Goal: Check status: Check status

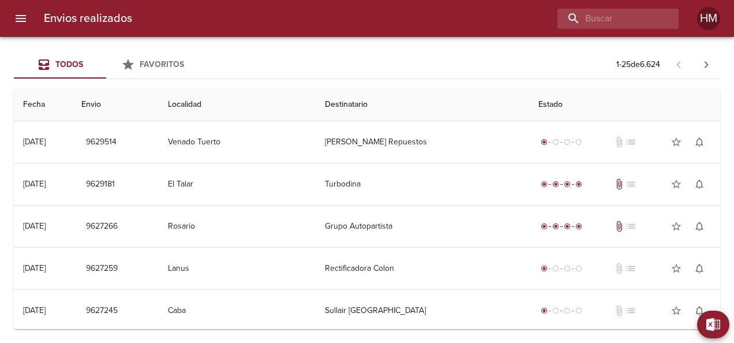
click at [625, 29] on div "Envios realizados HM" at bounding box center [367, 18] width 734 height 37
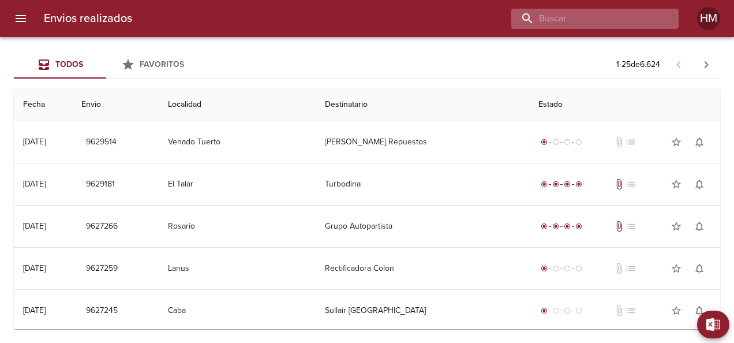
click at [625, 23] on input "buscar" at bounding box center [586, 19] width 148 height 20
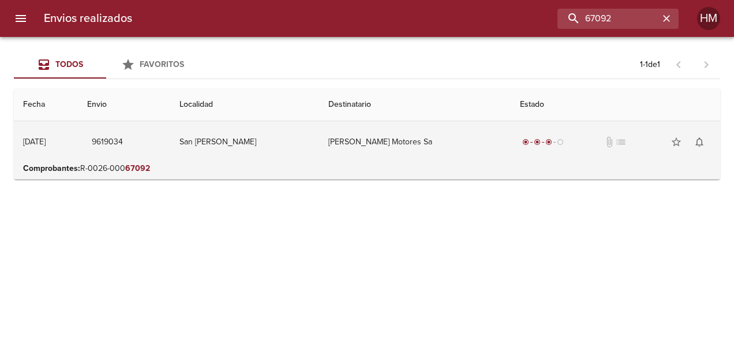
click at [386, 141] on td "[PERSON_NAME] Motores Sa" at bounding box center [415, 142] width 192 height 42
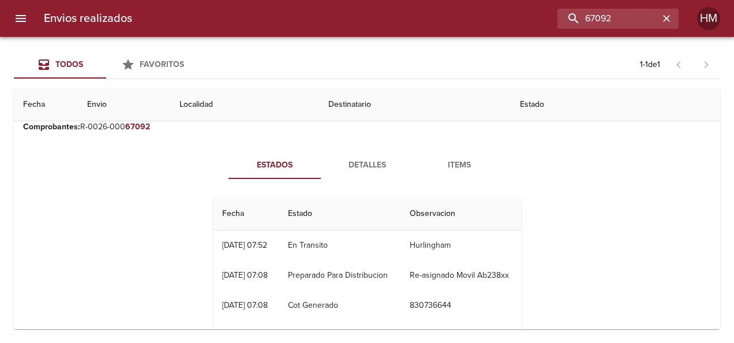
scroll to position [58, 0]
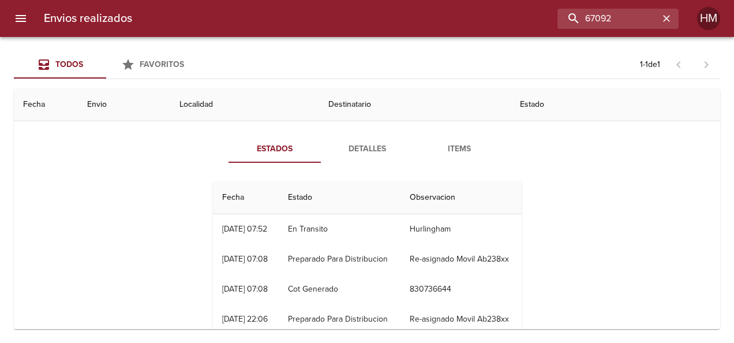
click at [359, 157] on button "Detalles" at bounding box center [367, 149] width 92 height 28
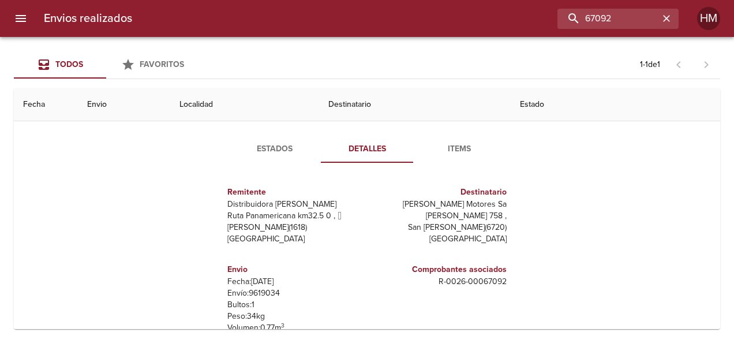
click at [266, 292] on p "Envío: 9619034" at bounding box center [294, 294] width 135 height 12
copy p "9619034"
click at [643, 13] on input "67092" at bounding box center [586, 19] width 148 height 20
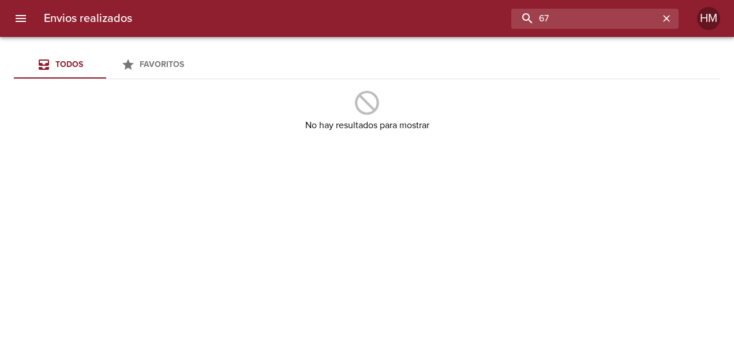
type input "6"
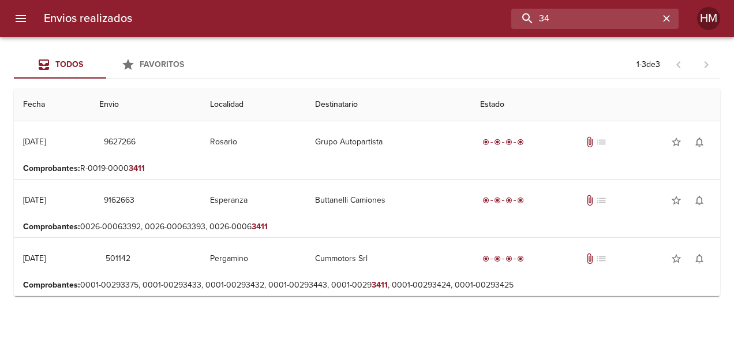
type input "3"
type input "GRUPO AUTOPARTISTA"
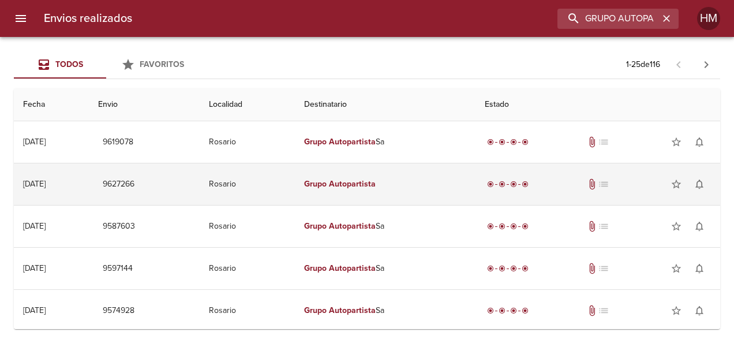
click at [419, 186] on td "Grupo Autopartista" at bounding box center [385, 184] width 181 height 42
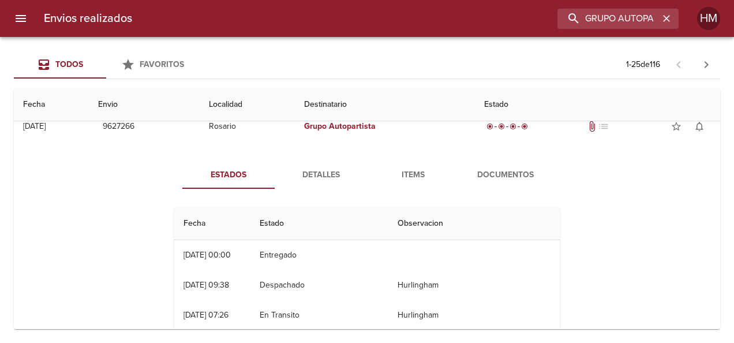
drag, startPoint x: 329, startPoint y: 179, endPoint x: 351, endPoint y: 181, distance: 22.0
click at [329, 179] on span "Detalles" at bounding box center [321, 175] width 79 height 14
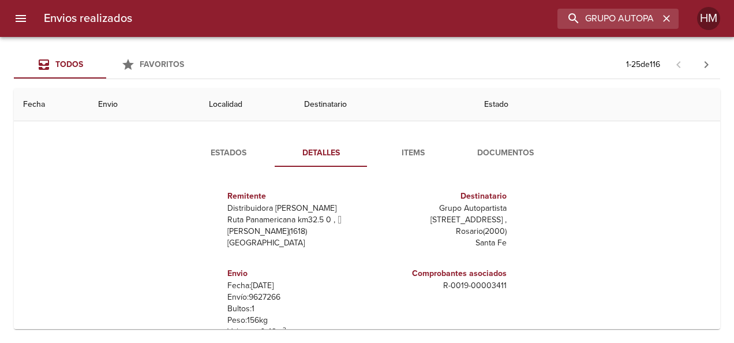
scroll to position [0, 0]
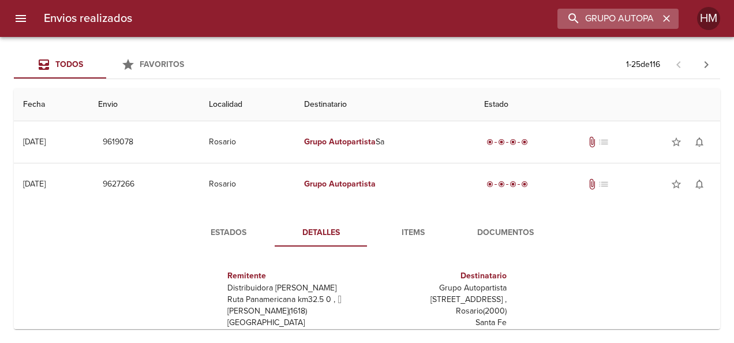
click at [667, 16] on icon "button" at bounding box center [667, 19] width 12 height 12
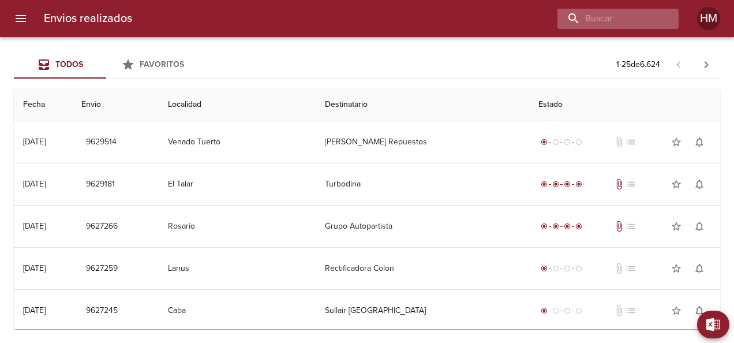
click at [667, 22] on div at bounding box center [618, 19] width 121 height 20
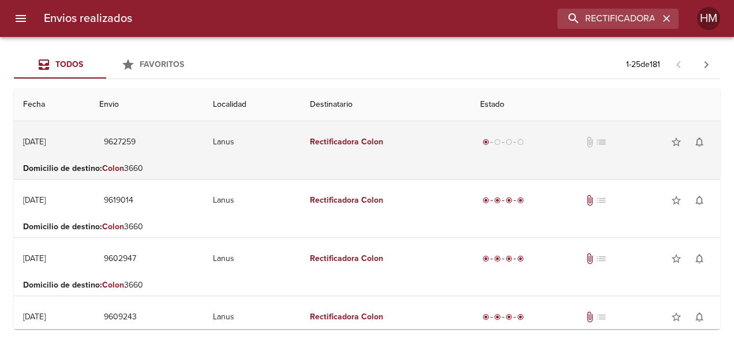
click at [300, 141] on td "Lanus" at bounding box center [252, 142] width 96 height 42
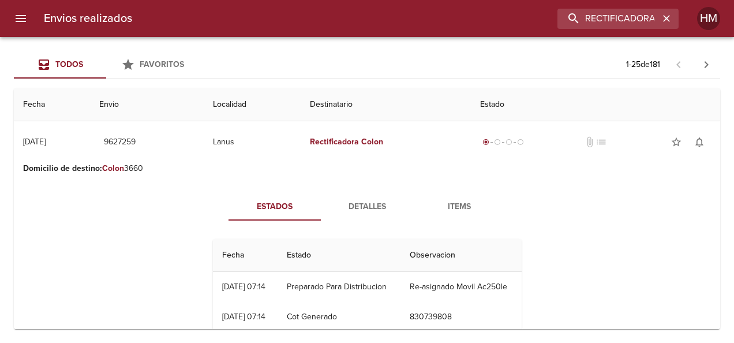
click at [370, 207] on span "Detalles" at bounding box center [367, 207] width 79 height 14
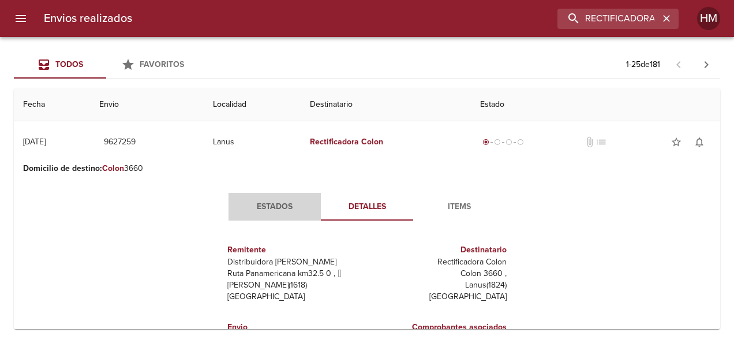
click at [267, 202] on span "Estados" at bounding box center [275, 207] width 79 height 14
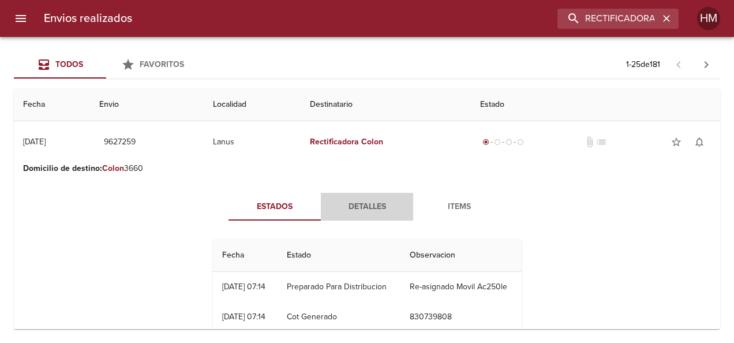
click at [344, 205] on span "Detalles" at bounding box center [367, 207] width 79 height 14
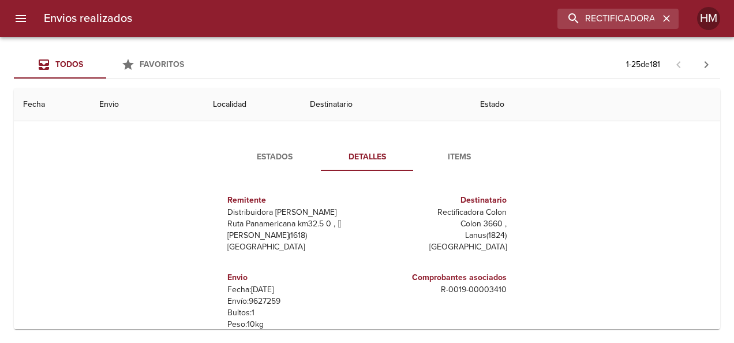
scroll to position [115, 0]
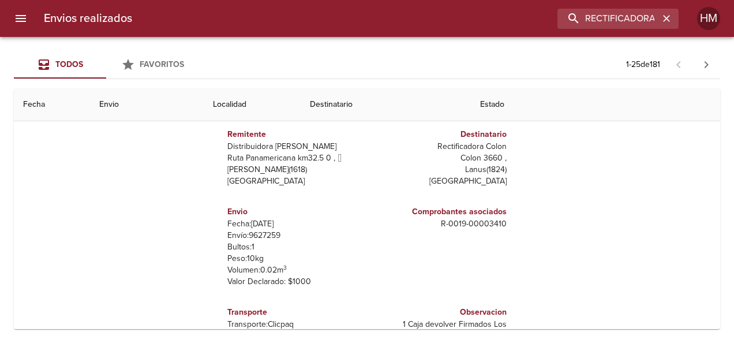
click at [265, 234] on p "Envío: 9627259" at bounding box center [294, 236] width 135 height 12
copy p "9627259"
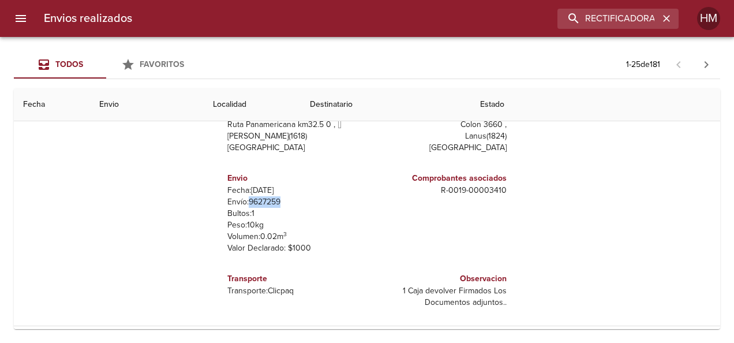
scroll to position [58, 0]
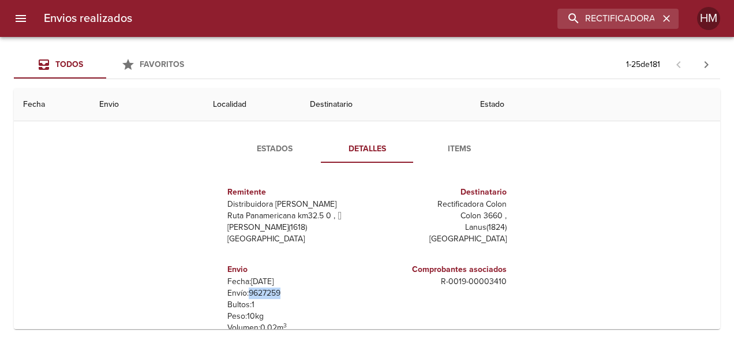
click at [278, 149] on span "Estados" at bounding box center [275, 149] width 79 height 14
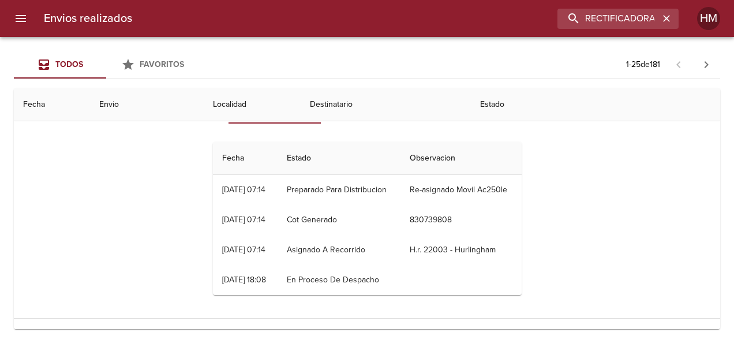
scroll to position [115, 0]
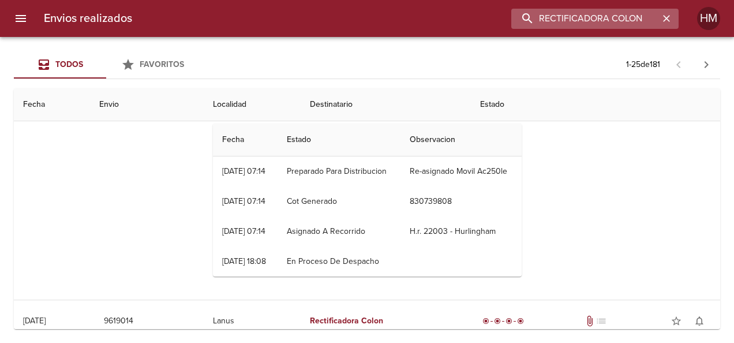
click at [627, 17] on input "RECTIFICADORA COLON" at bounding box center [586, 19] width 148 height 20
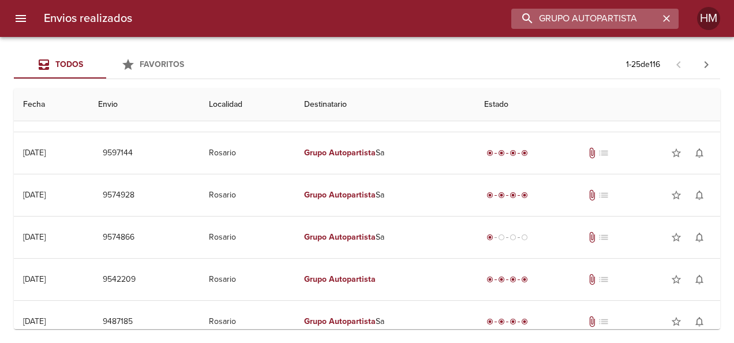
scroll to position [0, 0]
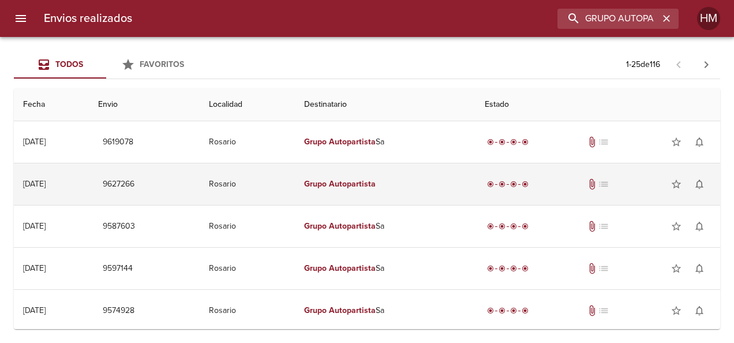
click at [416, 176] on td "Grupo Autopartista" at bounding box center [385, 184] width 181 height 42
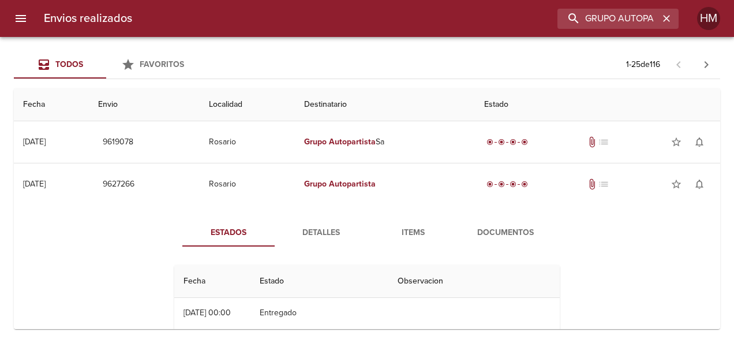
click at [330, 229] on span "Detalles" at bounding box center [321, 233] width 79 height 14
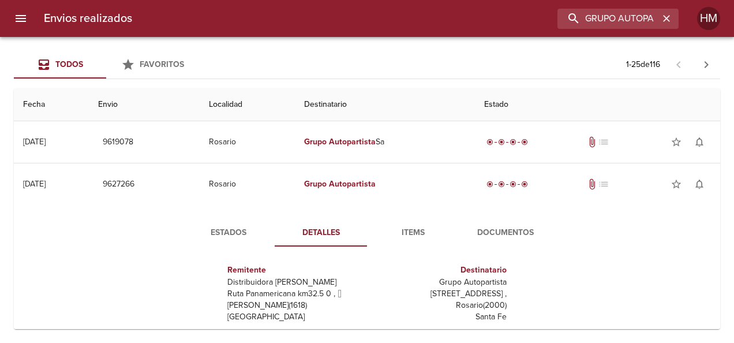
scroll to position [115, 0]
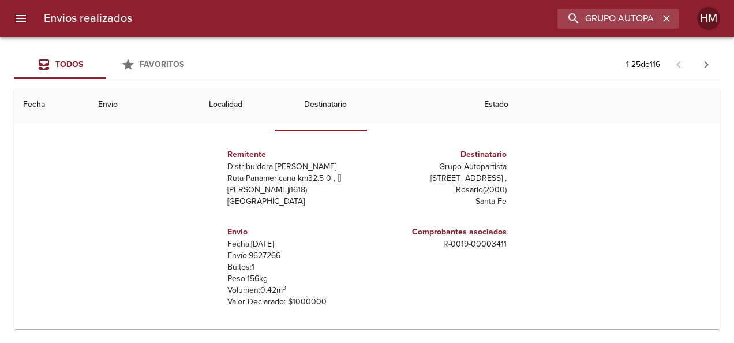
click at [267, 256] on p "Envío: 9627266" at bounding box center [294, 256] width 135 height 12
copy p "9627266"
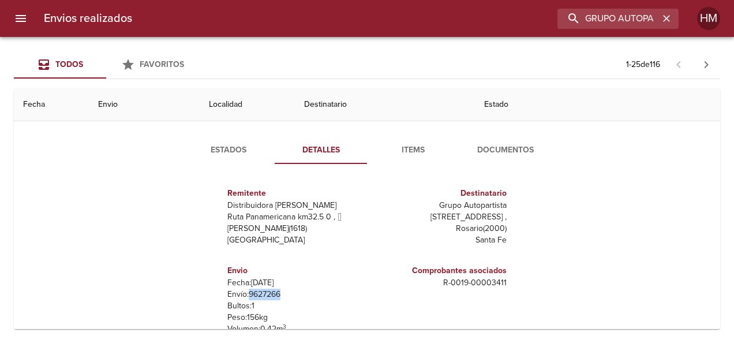
scroll to position [58, 0]
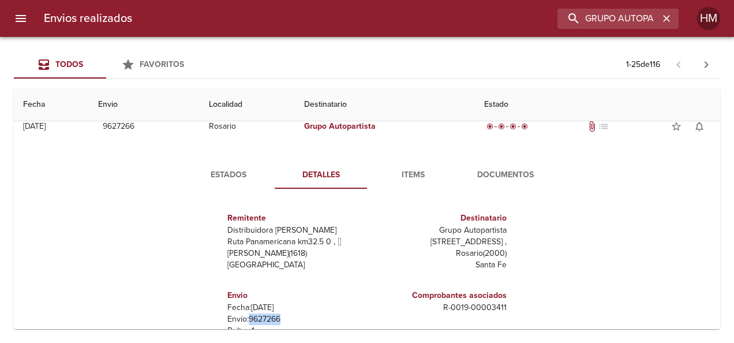
click at [238, 176] on span "Estados" at bounding box center [228, 175] width 79 height 14
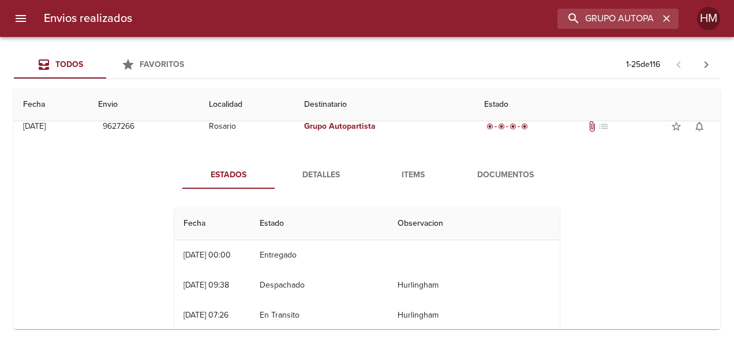
click at [318, 179] on span "Detalles" at bounding box center [321, 175] width 79 height 14
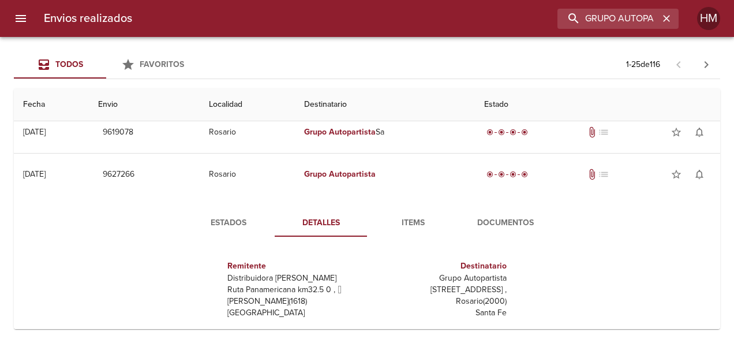
scroll to position [0, 0]
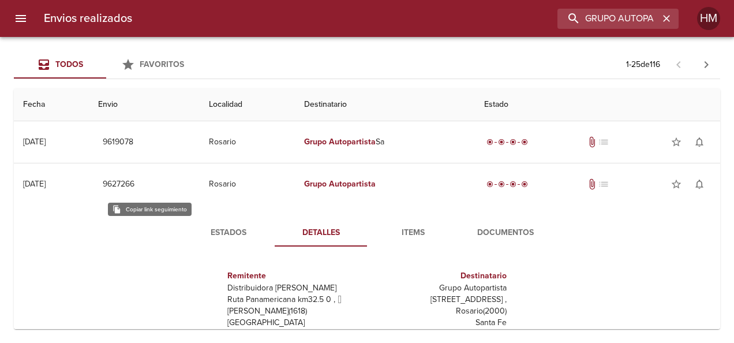
drag, startPoint x: 147, startPoint y: 179, endPoint x: 173, endPoint y: 251, distance: 76.0
click at [228, 235] on span "Estados" at bounding box center [228, 233] width 79 height 14
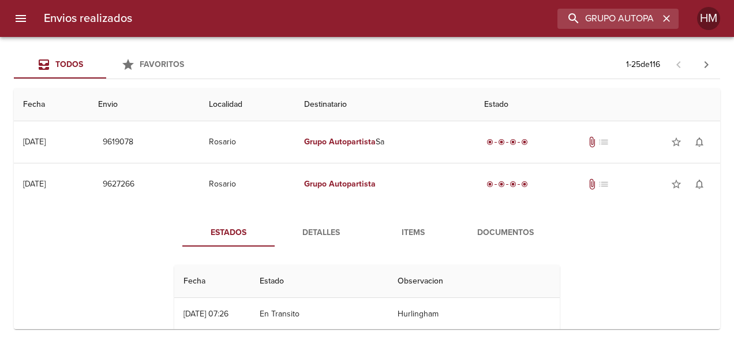
scroll to position [60, 0]
click at [318, 237] on span "Detalles" at bounding box center [321, 233] width 79 height 14
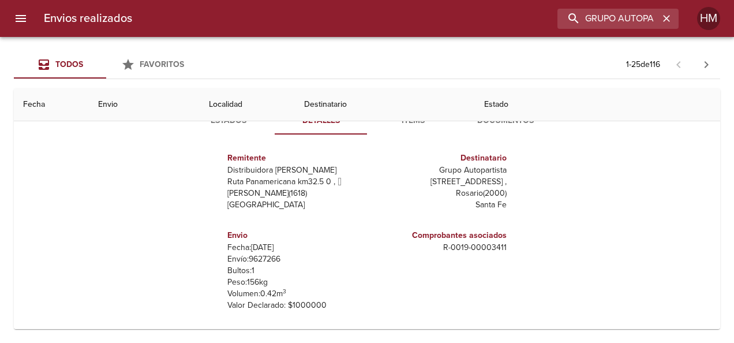
scroll to position [115, 0]
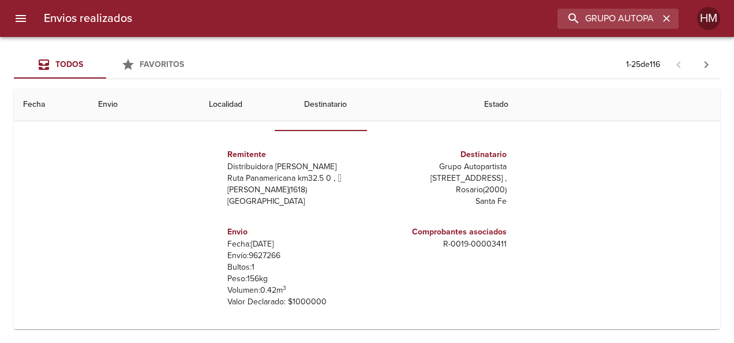
click at [257, 254] on p "Envío: 9627266" at bounding box center [294, 256] width 135 height 12
copy p "9627266"
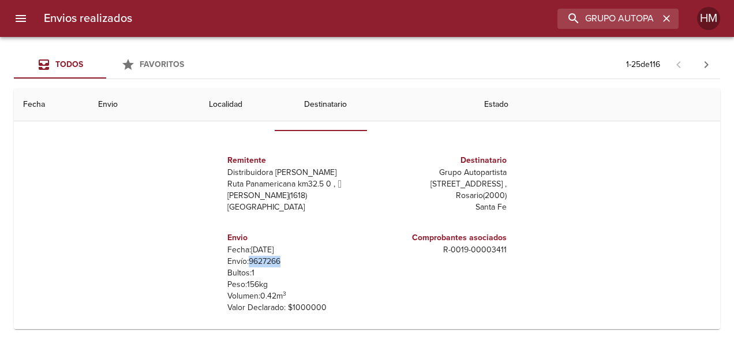
scroll to position [0, 0]
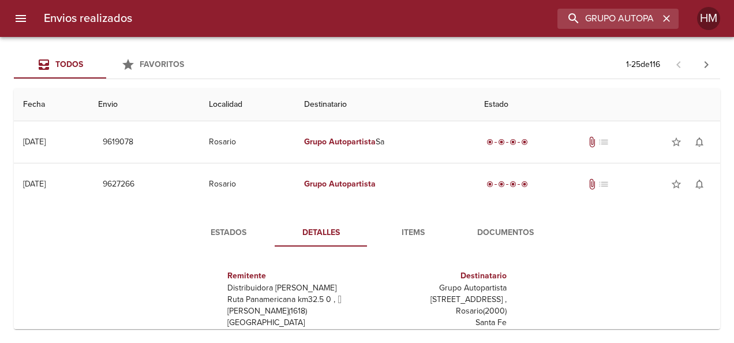
click at [229, 240] on button "Estados" at bounding box center [228, 233] width 92 height 28
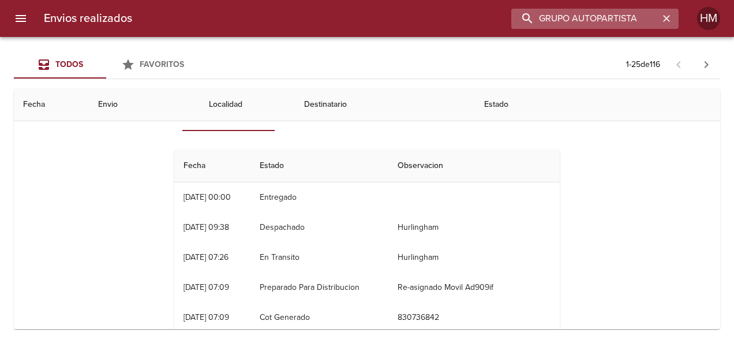
click at [614, 16] on input "GRUPO AUTOPARTISTA" at bounding box center [586, 19] width 148 height 20
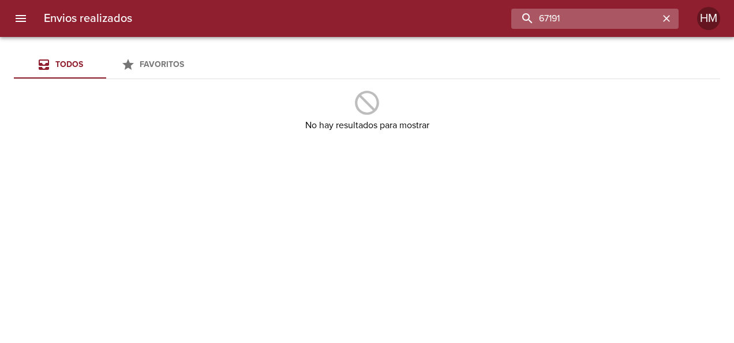
click at [609, 22] on input "67191" at bounding box center [586, 19] width 148 height 20
click at [582, 21] on input "67189" at bounding box center [586, 19] width 148 height 20
type input "6"
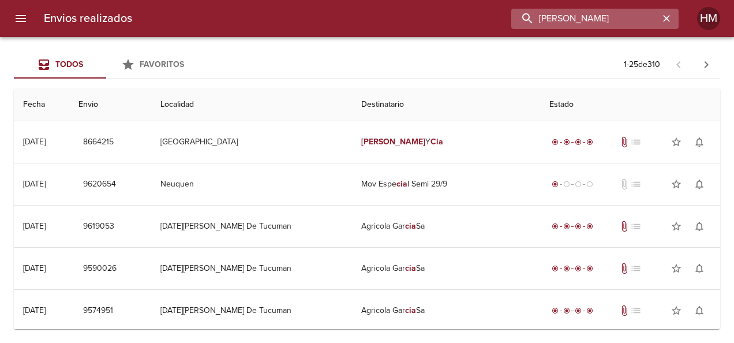
drag, startPoint x: 620, startPoint y: 19, endPoint x: 582, endPoint y: 28, distance: 39.1
click at [582, 28] on input "PAOLONI CIA" at bounding box center [586, 19] width 148 height 20
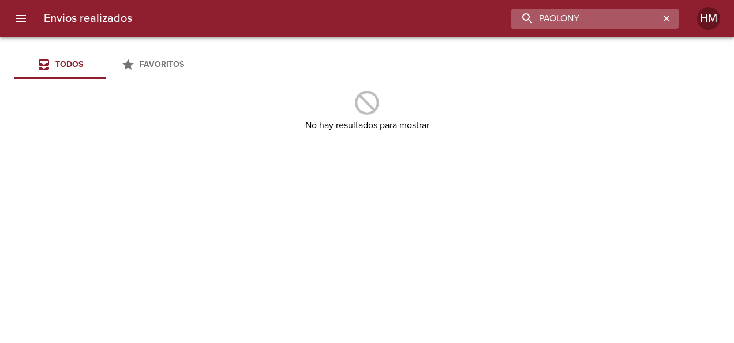
click at [593, 19] on input "PAOLONY" at bounding box center [586, 19] width 148 height 20
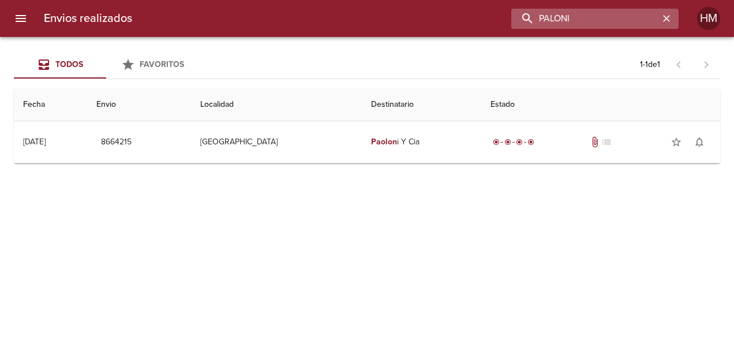
type input "PALONI"
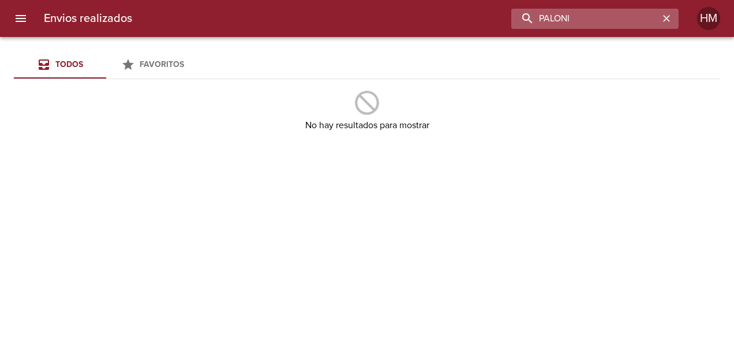
drag, startPoint x: 592, startPoint y: 16, endPoint x: 541, endPoint y: 12, distance: 51.6
click at [541, 12] on input "PALONI" at bounding box center [586, 19] width 148 height 20
type input "6"
type input "3"
type input "67123"
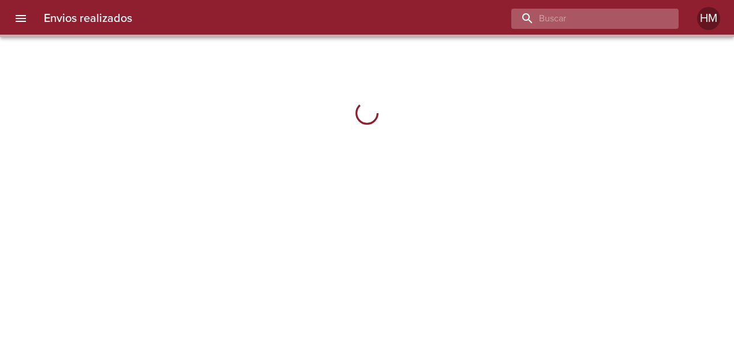
click at [626, 14] on input "buscar" at bounding box center [586, 19] width 148 height 20
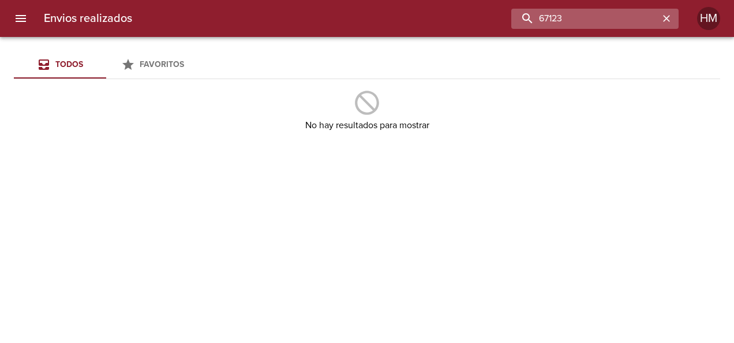
click at [624, 15] on input "67123" at bounding box center [586, 19] width 148 height 20
type input "6"
type input "[PERSON_NAME]"
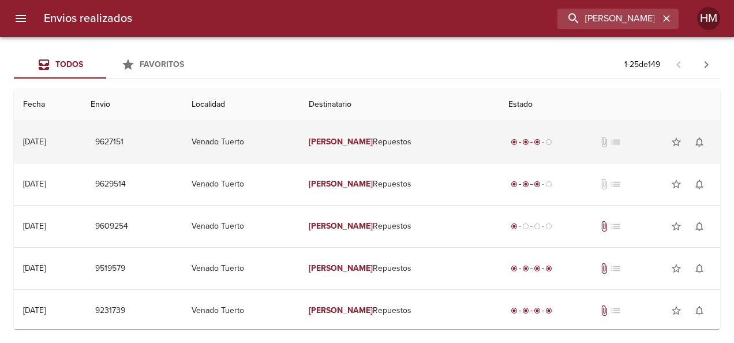
click at [435, 143] on td "[PERSON_NAME] Repuestos" at bounding box center [400, 142] width 200 height 42
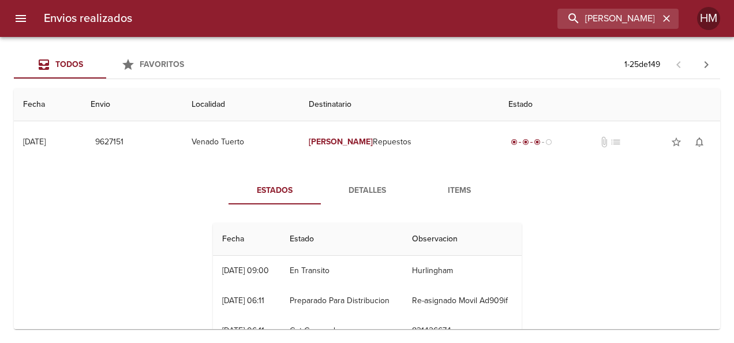
click at [367, 192] on span "Detalles" at bounding box center [367, 191] width 79 height 14
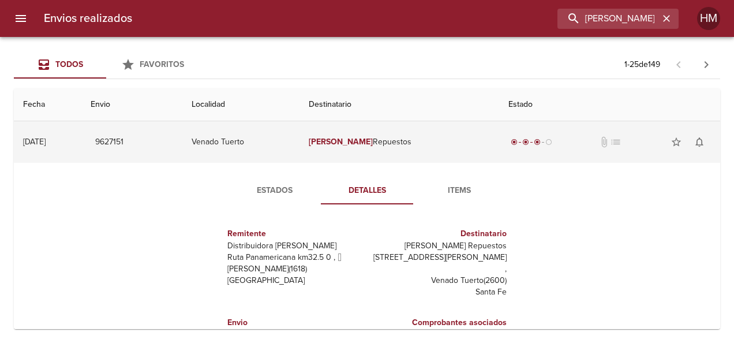
click at [355, 143] on em "[PERSON_NAME]" at bounding box center [341, 142] width 64 height 10
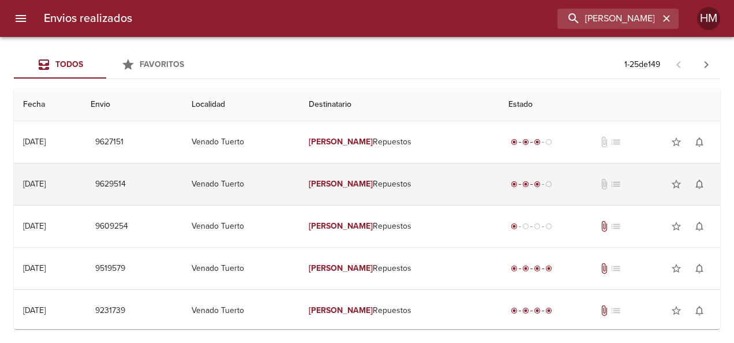
click at [360, 182] on em "[PERSON_NAME]" at bounding box center [341, 184] width 64 height 10
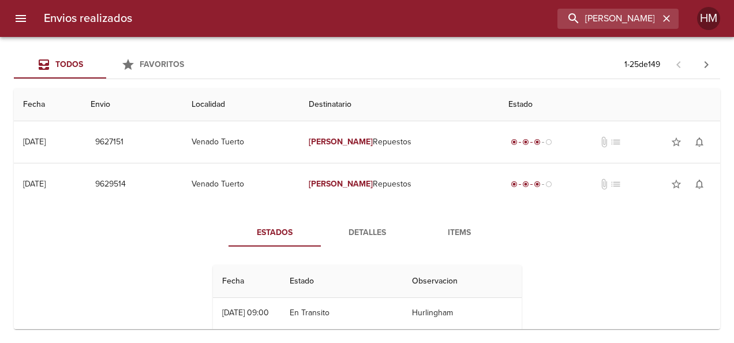
drag, startPoint x: 371, startPoint y: 230, endPoint x: 363, endPoint y: 230, distance: 7.5
click at [371, 230] on span "Detalles" at bounding box center [367, 233] width 79 height 14
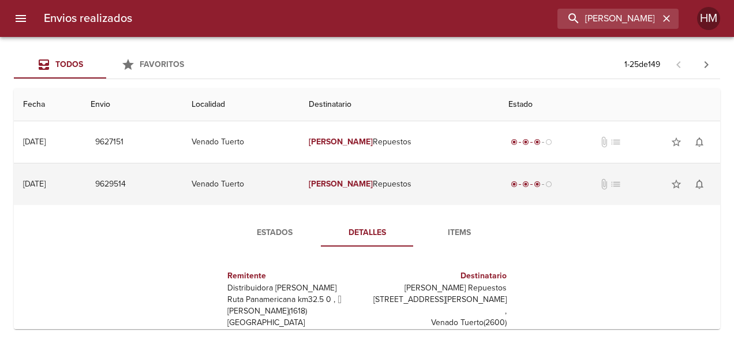
click at [300, 181] on td "Venado Tuerto" at bounding box center [240, 184] width 117 height 42
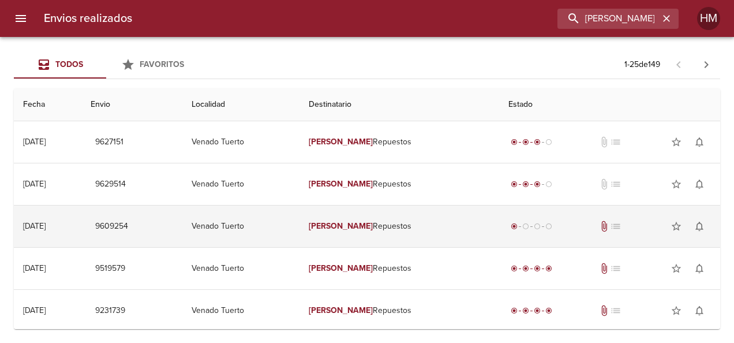
click at [348, 220] on td "[PERSON_NAME] Repuestos" at bounding box center [400, 227] width 200 height 42
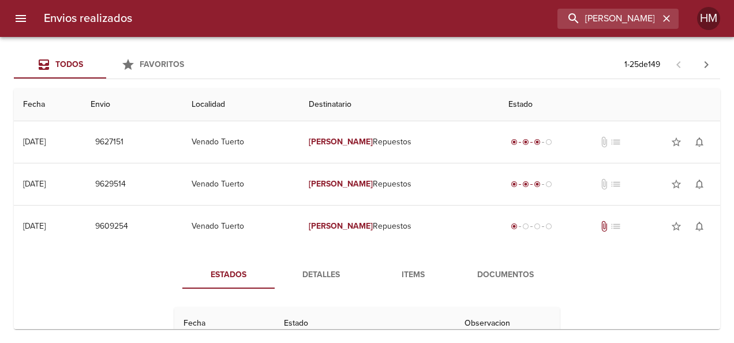
click at [322, 268] on span "Detalles" at bounding box center [321, 275] width 79 height 14
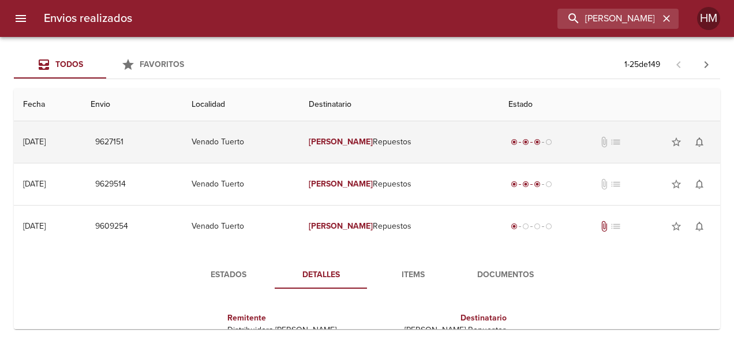
click at [300, 153] on td "Venado Tuerto" at bounding box center [240, 142] width 117 height 42
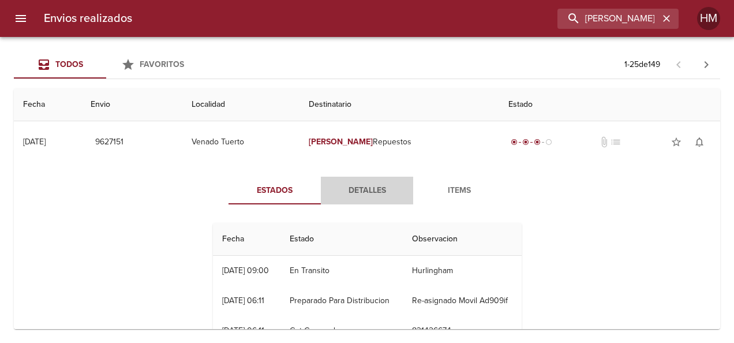
click at [356, 196] on span "Detalles" at bounding box center [367, 191] width 79 height 14
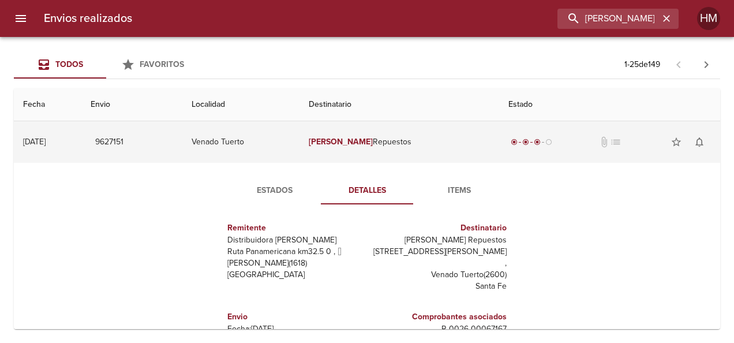
click at [366, 147] on td "[PERSON_NAME] Repuestos" at bounding box center [400, 142] width 200 height 42
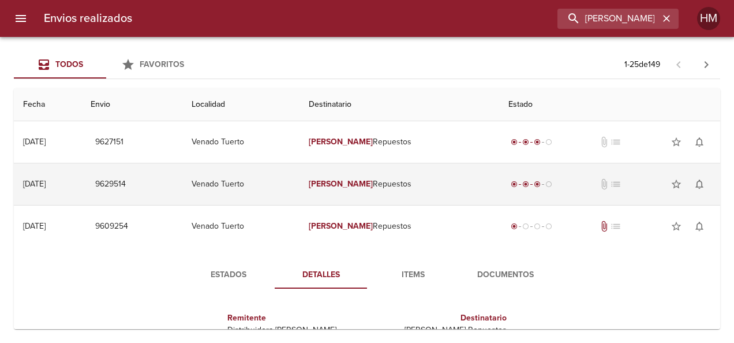
click at [390, 180] on td "[PERSON_NAME] Repuestos" at bounding box center [400, 184] width 200 height 42
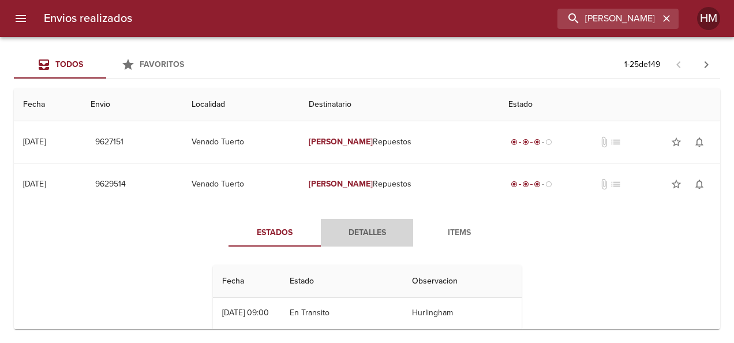
click at [350, 232] on span "Detalles" at bounding box center [367, 233] width 79 height 14
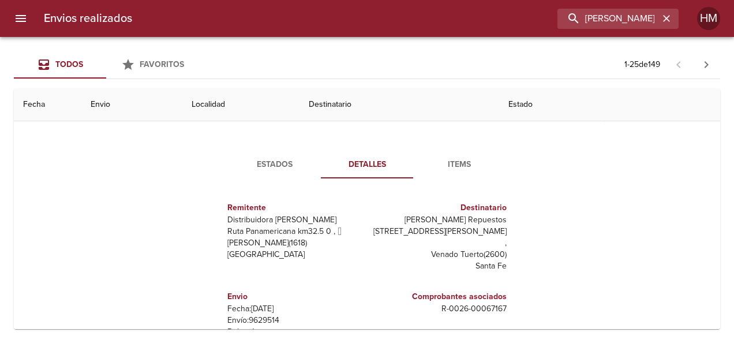
scroll to position [58, 0]
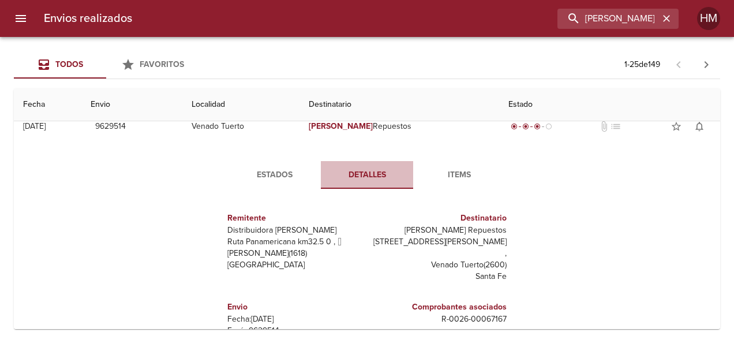
click at [363, 174] on span "Detalles" at bounding box center [367, 175] width 79 height 14
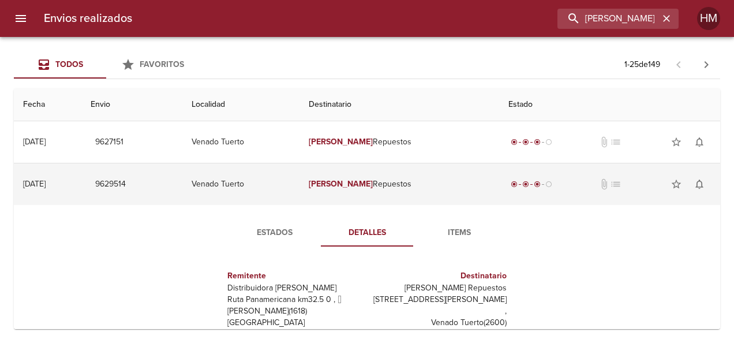
click at [300, 188] on td "Venado Tuerto" at bounding box center [240, 184] width 117 height 42
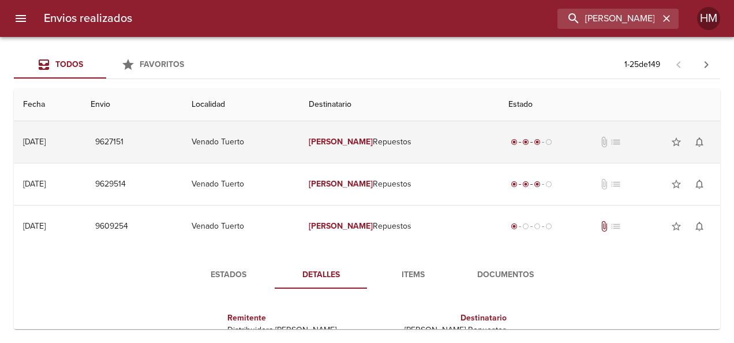
click at [300, 151] on td "Venado Tuerto" at bounding box center [240, 142] width 117 height 42
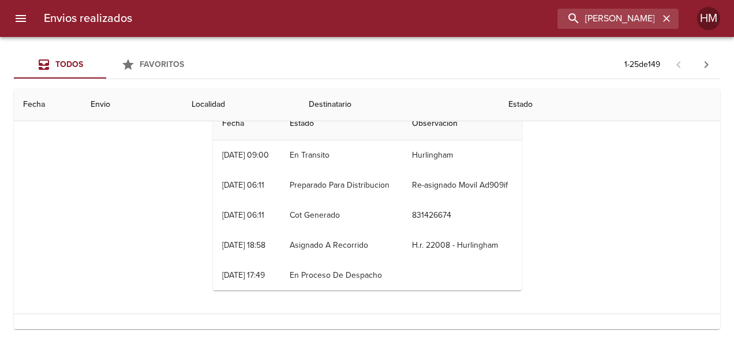
scroll to position [58, 0]
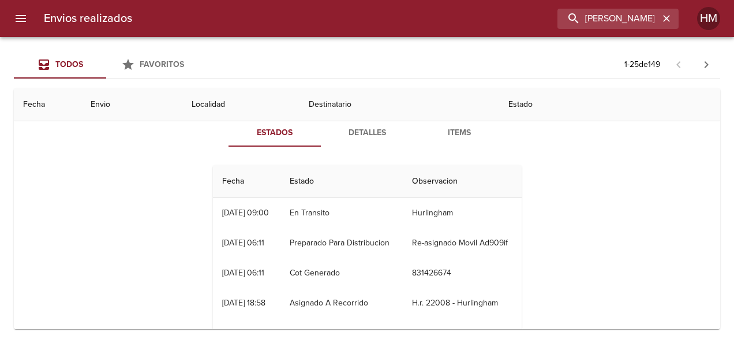
click at [349, 143] on button "Detalles" at bounding box center [367, 133] width 92 height 28
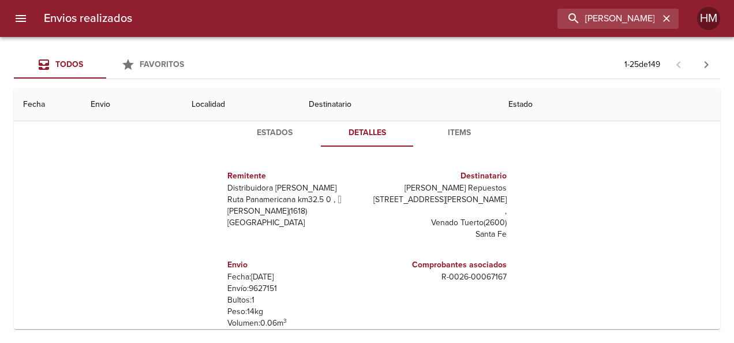
click at [279, 133] on span "Estados" at bounding box center [275, 133] width 79 height 14
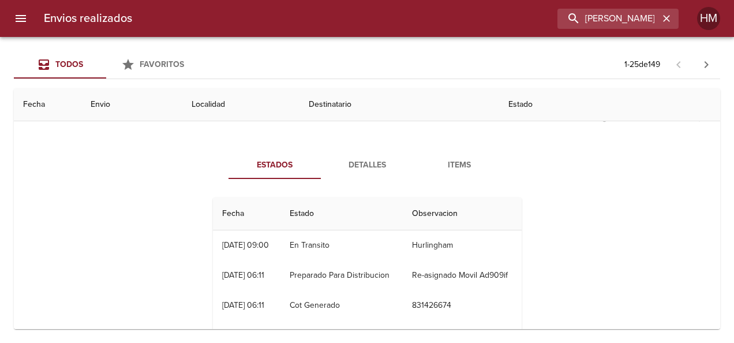
scroll to position [0, 0]
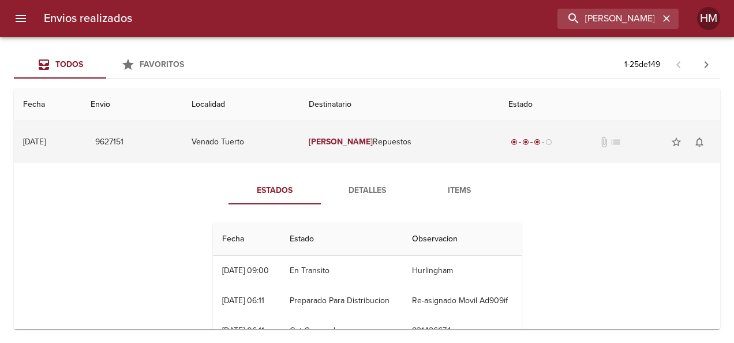
click at [346, 145] on td "[PERSON_NAME] Repuestos" at bounding box center [400, 142] width 200 height 42
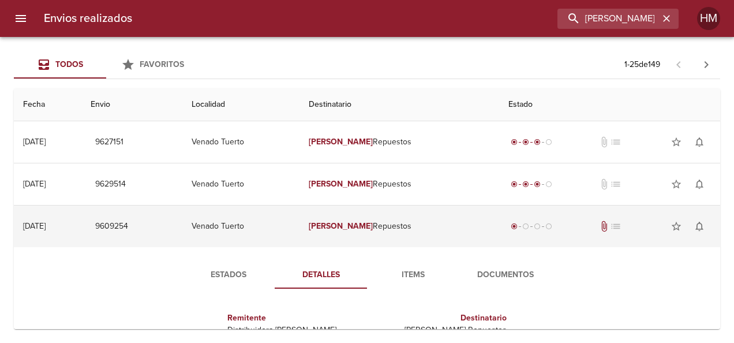
click at [300, 221] on td "Venado Tuerto" at bounding box center [240, 227] width 117 height 42
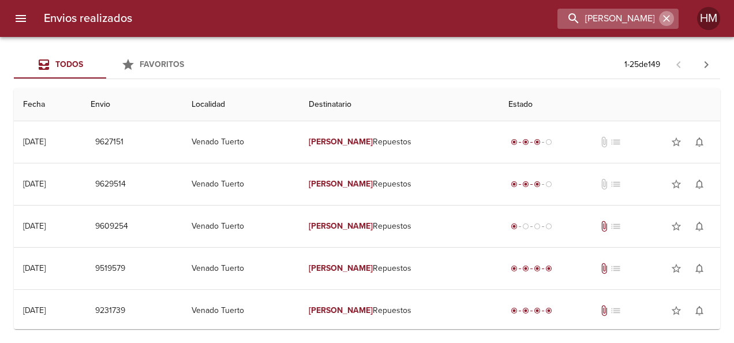
click at [665, 23] on icon "button" at bounding box center [667, 19] width 12 height 12
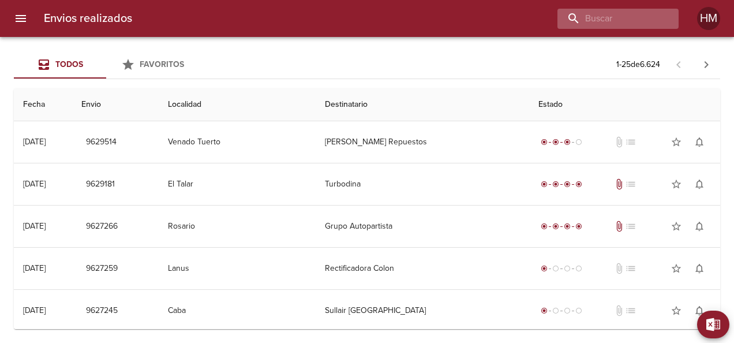
click at [663, 23] on div at bounding box center [618, 19] width 121 height 20
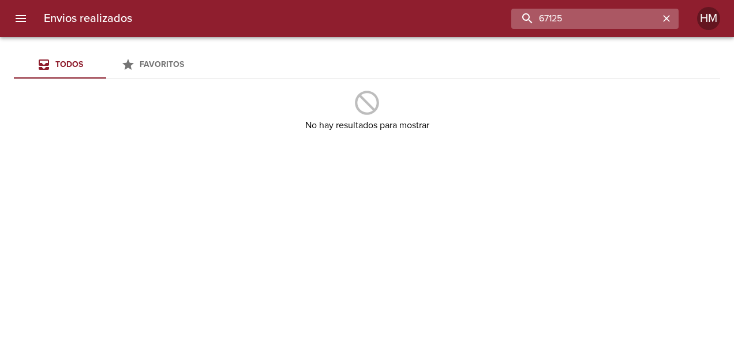
click at [600, 25] on input "67125" at bounding box center [586, 19] width 148 height 20
click at [543, 21] on input "67125" at bounding box center [586, 19] width 148 height 20
click at [613, 16] on input "00067125" at bounding box center [586, 19] width 148 height 20
type input "0"
type input "67177"
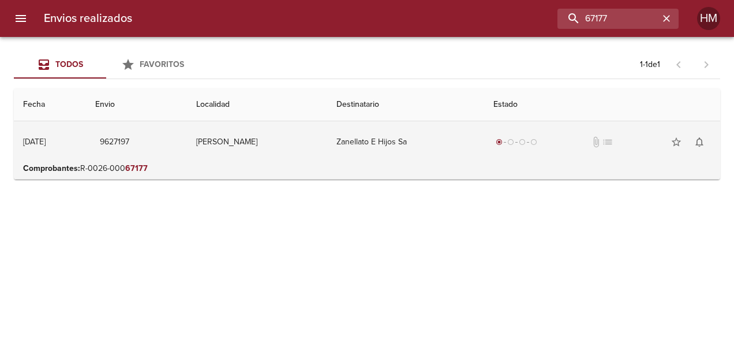
click at [305, 149] on td "[PERSON_NAME]" at bounding box center [257, 142] width 140 height 42
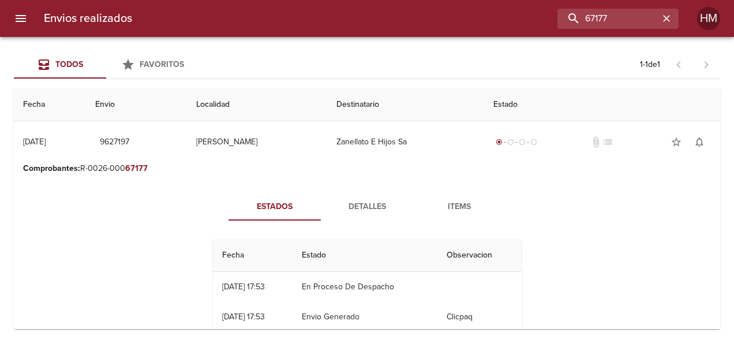
scroll to position [25, 0]
